Goal: Transaction & Acquisition: Book appointment/travel/reservation

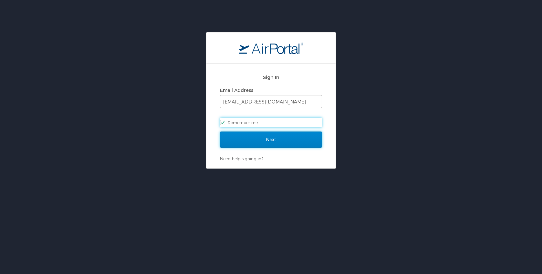
click at [248, 137] on input "Next" at bounding box center [271, 140] width 102 height 16
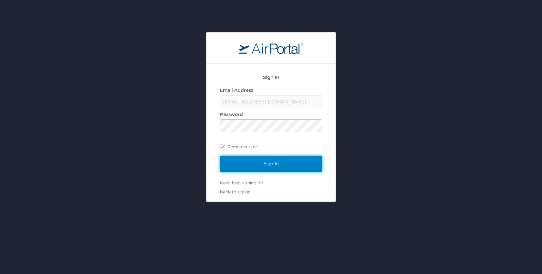
click at [250, 161] on input "Sign In" at bounding box center [271, 164] width 102 height 16
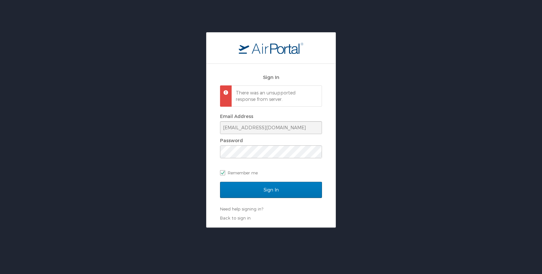
click at [256, 178] on div "Sign In There was an unsupported response from server. Email Address [EMAIL_ADD…" at bounding box center [271, 126] width 102 height 112
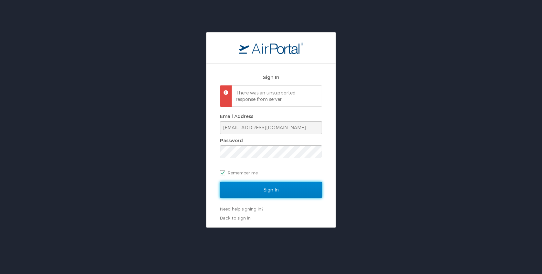
click at [255, 183] on input "Sign In" at bounding box center [271, 190] width 102 height 16
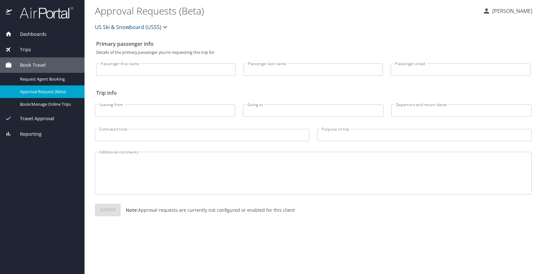
click at [35, 68] on div "Book Travel" at bounding box center [42, 64] width 84 height 15
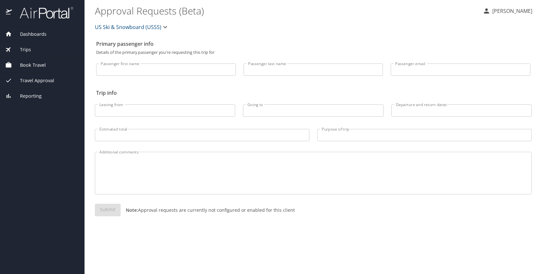
click at [45, 67] on div "Book Travel" at bounding box center [42, 65] width 74 height 7
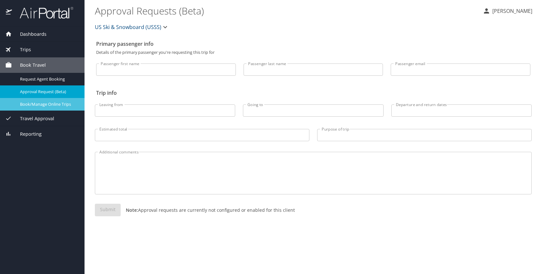
click at [34, 108] on link "Book/Manage Online Trips" at bounding box center [42, 104] width 84 height 13
